Goal: Information Seeking & Learning: Check status

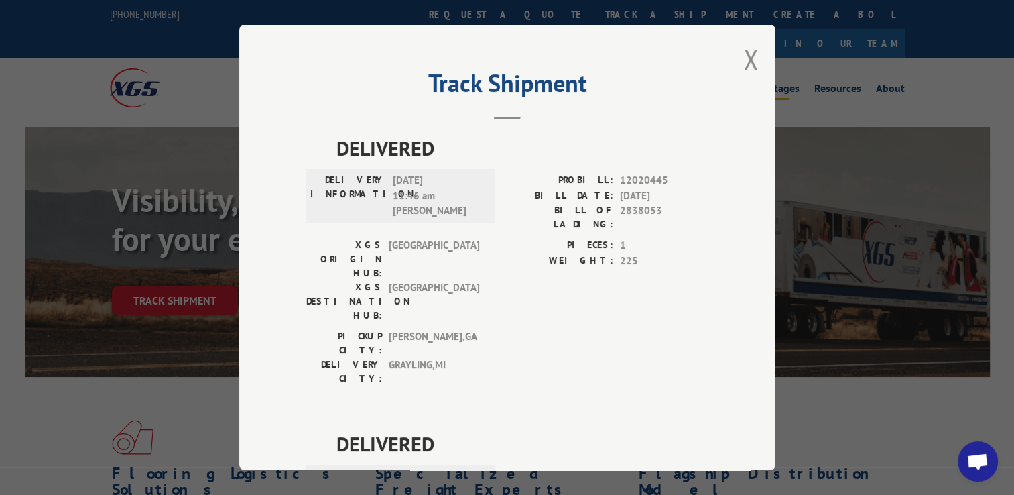
click at [753, 52] on button "Close modal" at bounding box center [751, 60] width 15 height 36
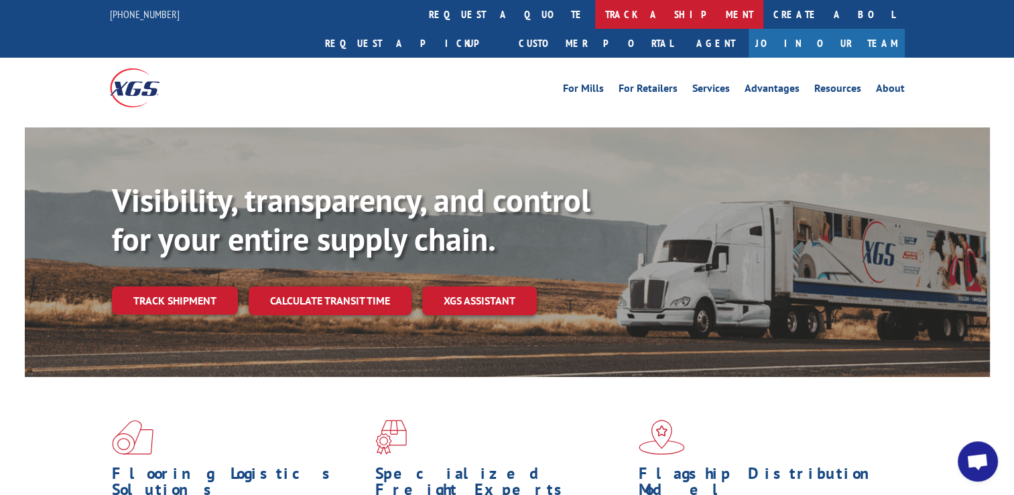
click at [595, 12] on link "track a shipment" at bounding box center [679, 14] width 168 height 29
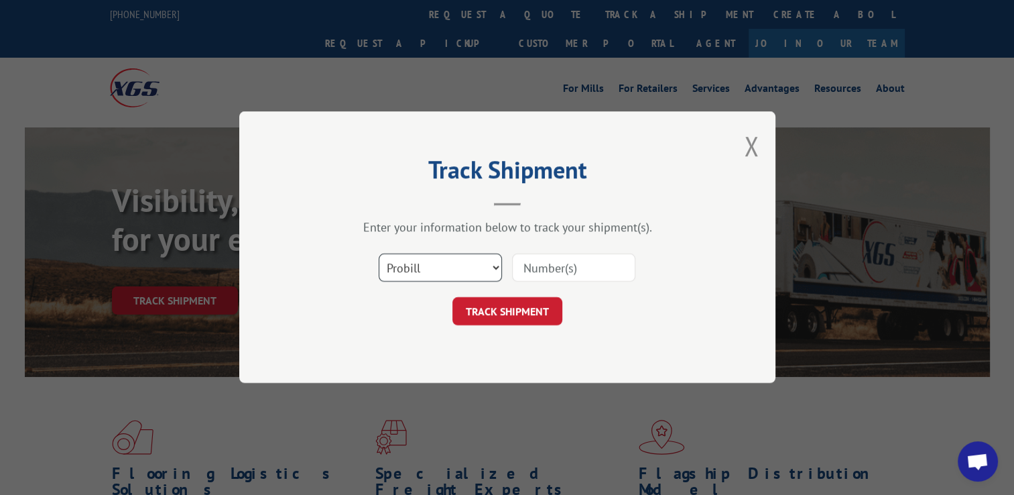
click at [477, 267] on select "Select category... Probill BOL PO" at bounding box center [440, 268] width 123 height 28
select select "bol"
click at [379, 254] on select "Select category... Probill BOL PO" at bounding box center [440, 268] width 123 height 28
click at [558, 270] on input at bounding box center [573, 268] width 123 height 28
click at [550, 265] on input at bounding box center [573, 268] width 123 height 28
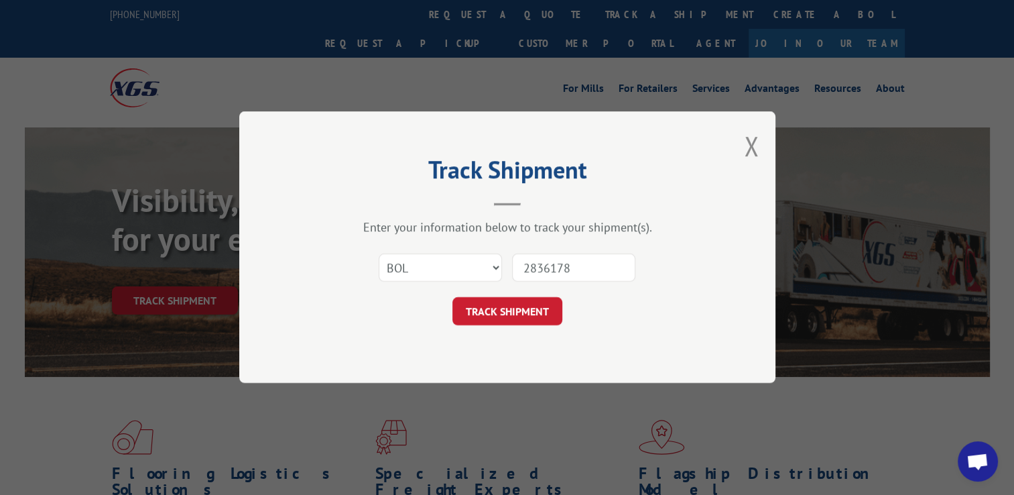
type input "2836178"
click at [544, 296] on form "Select category... Probill BOL PO 2836178 TRACK SHIPMENT" at bounding box center [507, 286] width 402 height 80
click at [541, 302] on button "TRACK SHIPMENT" at bounding box center [508, 312] width 110 height 28
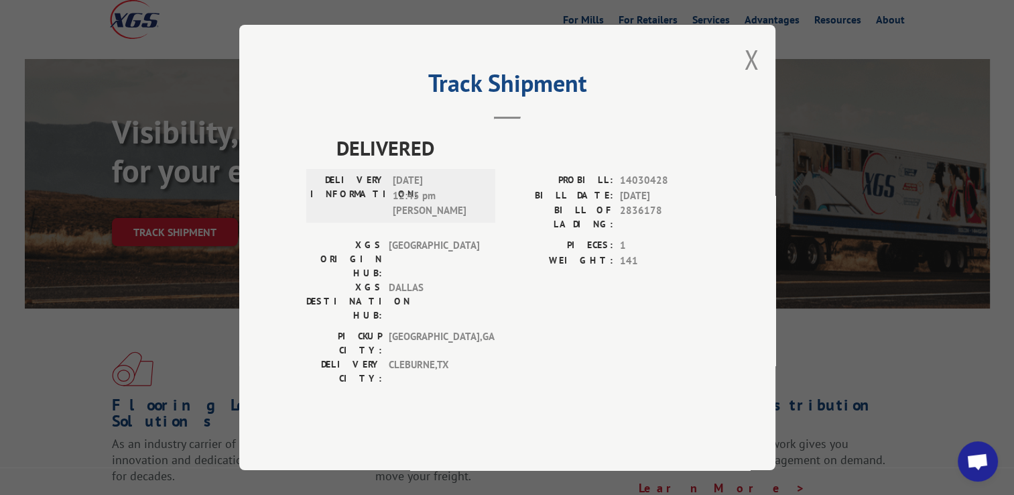
scroll to position [67, 0]
click at [756, 77] on button "Close modal" at bounding box center [751, 60] width 15 height 36
